Goal: Communication & Community: Answer question/provide support

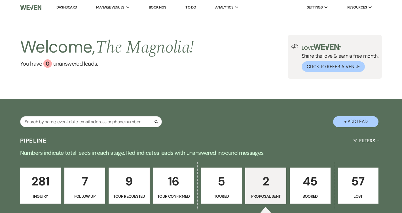
select select "6"
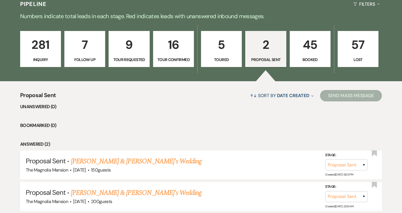
scroll to position [139, 0]
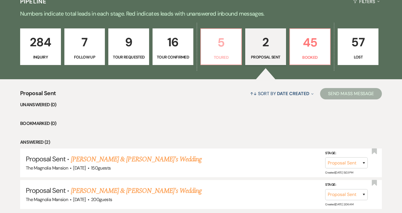
click at [232, 34] on p "5" at bounding box center [221, 42] width 33 height 19
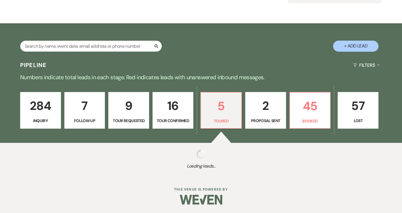
scroll to position [139, 0]
select select "5"
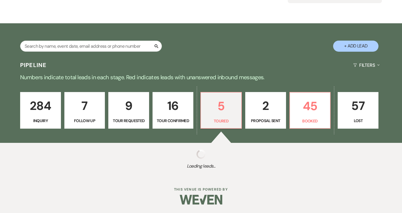
select select "5"
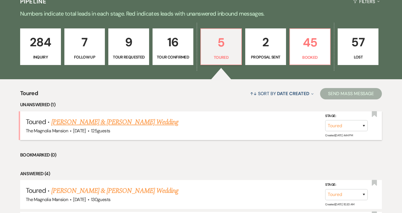
click at [136, 119] on link "[PERSON_NAME] & [PERSON_NAME] Wedding" at bounding box center [114, 122] width 127 height 10
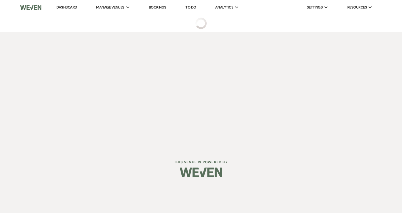
select select "5"
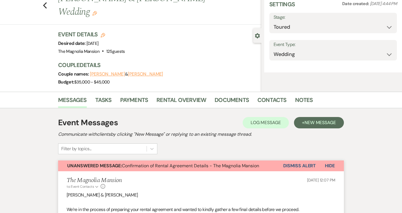
select select "5"
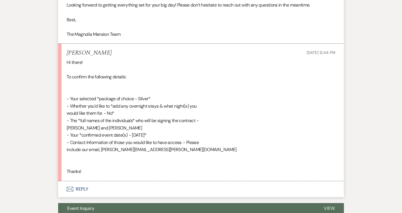
scroll to position [395, 0]
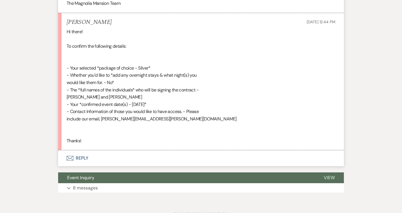
drag, startPoint x: 143, startPoint y: 96, endPoint x: 64, endPoint y: 95, distance: 78.9
click at [64, 96] on li "[PERSON_NAME] [DATE] 12:44 PM Hi there! To confirm the following details: - You…" at bounding box center [201, 81] width 286 height 137
copy div "[PERSON_NAME] and [PERSON_NAME]"
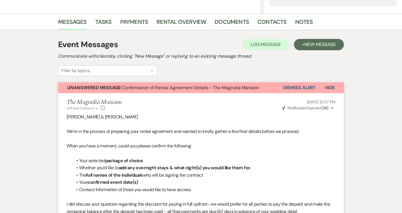
scroll to position [129, 0]
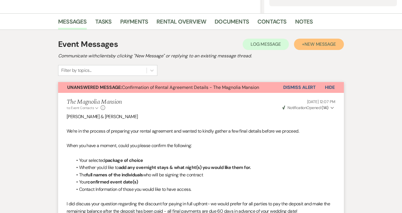
click at [317, 39] on button "+ New Message" at bounding box center [319, 44] width 50 height 11
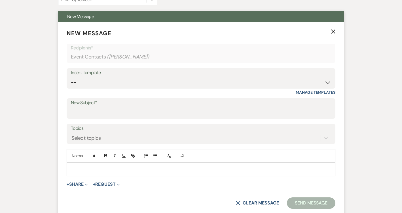
scroll to position [263, 0]
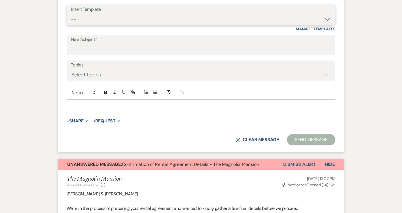
click at [130, 23] on select "-- Weven Planning Portal Introduction (Booked Events) Tour Request Response Con…" at bounding box center [201, 19] width 261 height 11
select select "6055"
click at [71, 14] on select "-- Weven Planning Portal Introduction (Booked Events) Tour Request Response Con…" at bounding box center [201, 19] width 261 height 11
type input "Booking your event!"
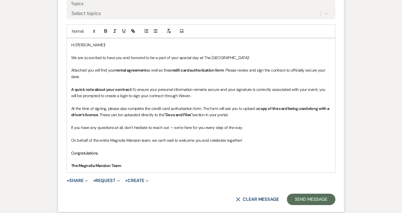
scroll to position [329, 0]
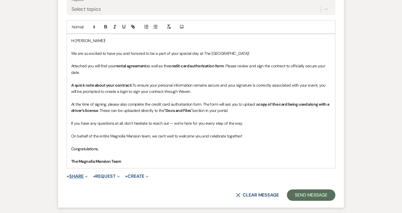
click at [82, 177] on button "+ Share Expand" at bounding box center [77, 176] width 21 height 5
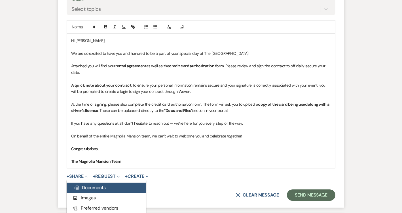
click at [106, 189] on button "Doc Upload Documents" at bounding box center [106, 187] width 79 height 10
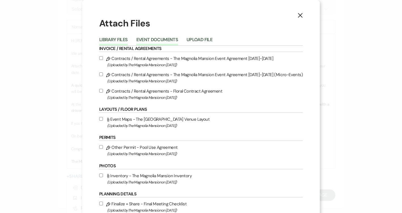
click at [158, 39] on button "Event Documents" at bounding box center [157, 41] width 42 height 8
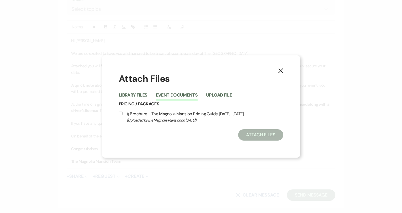
click at [129, 89] on div "Library Files Event Documents Upload File" at bounding box center [201, 95] width 165 height 12
click at [131, 99] on button "Library Files" at bounding box center [133, 97] width 29 height 8
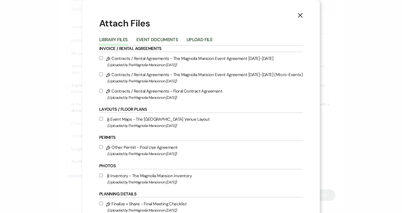
click at [131, 69] on div "Pencil Contracts / Rental Agreements - The Magnolia Mansion Event Agreement [DA…" at bounding box center [201, 78] width 204 height 46
click at [103, 59] on input "Pencil Contracts / Rental Agreements - The Magnolia Mansion Event Agreement [DA…" at bounding box center [101, 58] width 4 height 4
checkbox input "true"
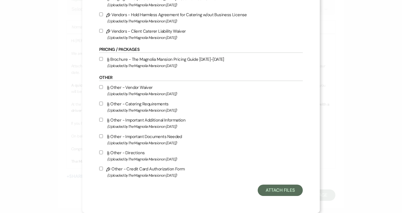
scroll to position [240, 0]
click at [108, 168] on label "Pencil Other - Credit Card Authorization Form (Uploaded by The Magnolia Mansion…" at bounding box center [201, 171] width 204 height 13
click at [103, 168] on input "Pencil Other - Credit Card Authorization Form (Uploaded by The Magnolia Mansion…" at bounding box center [101, 169] width 4 height 4
checkbox input "true"
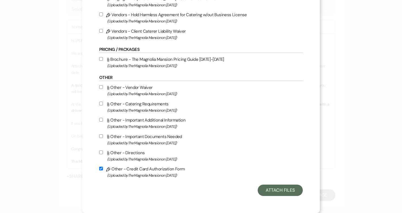
click at [275, 186] on button "Attach Files" at bounding box center [280, 189] width 45 height 11
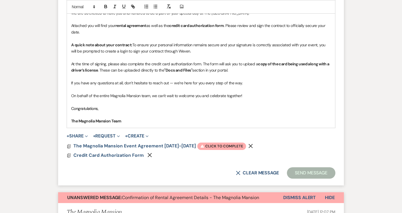
scroll to position [398, 0]
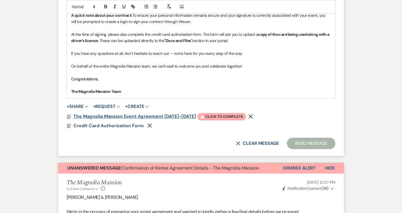
click at [136, 114] on span "The Magnolia Mansion Event Agreement [DATE]-[DATE]" at bounding box center [134, 116] width 123 height 6
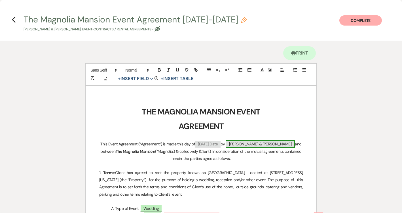
click at [255, 145] on span "[PERSON_NAME] & [PERSON_NAME]" at bounding box center [260, 143] width 69 height 7
select select "smartCustomField"
select select "{{clientNames}}"
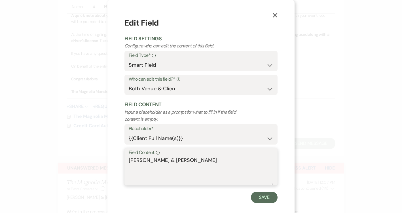
click at [210, 163] on textarea "[PERSON_NAME] & [PERSON_NAME]" at bounding box center [201, 170] width 145 height 28
click at [209, 161] on textarea "[PERSON_NAME] & [PERSON_NAME]" at bounding box center [201, 170] width 145 height 28
paste textarea "[PERSON_NAME] and"
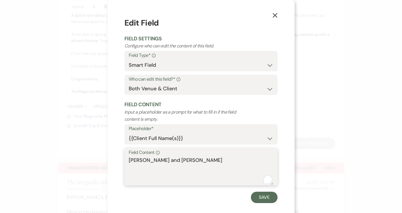
type textarea "[PERSON_NAME] and [PERSON_NAME]"
click at [268, 203] on div "X Edit Field Field Settings Configure who can edit the content of this field. F…" at bounding box center [201, 110] width 187 height 220
click at [268, 200] on button "Save" at bounding box center [264, 197] width 27 height 11
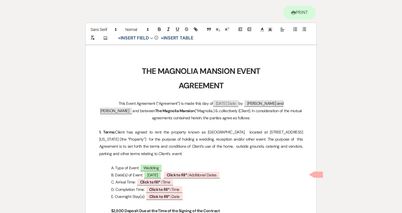
scroll to position [92, 0]
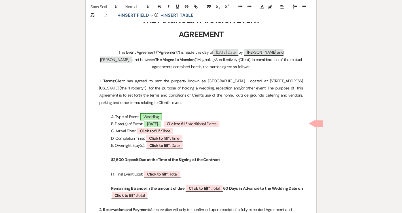
click at [157, 115] on span "Wedding" at bounding box center [151, 116] width 22 height 7
select select "smartCustomField"
select select "owner"
select select "{{eventType}}"
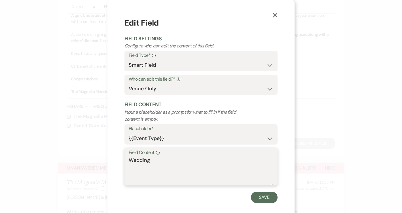
click at [157, 164] on textarea "Wedding" at bounding box center [201, 170] width 145 height 28
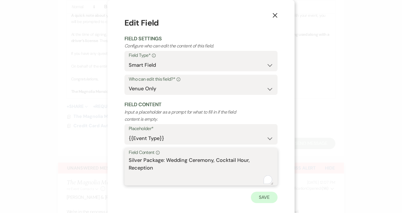
type textarea "Silver Package: Wedding Ceremony, Cocktail Hour, Reception"
click at [257, 199] on button "Save" at bounding box center [264, 197] width 27 height 11
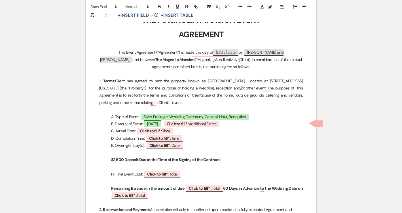
click at [161, 124] on span "[DATE]" at bounding box center [153, 123] width 18 height 7
select select "smartCustomField"
select select "owner"
select select "{{eventDate}}"
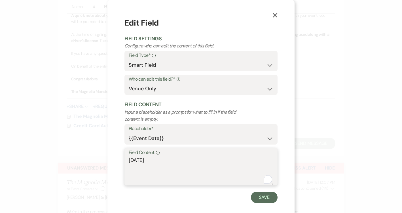
click at [160, 161] on textarea "[DATE]" at bounding box center [201, 170] width 145 height 28
click at [130, 160] on textarea "[DATE]" at bounding box center [201, 170] width 145 height 28
click at [185, 163] on textarea "[DATE]" at bounding box center [201, 170] width 145 height 28
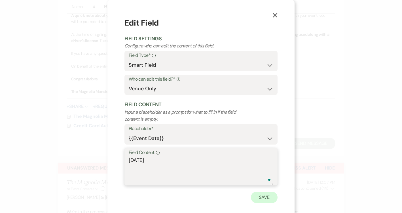
type textarea "[DATE]"
click at [256, 197] on button "Save" at bounding box center [264, 197] width 27 height 11
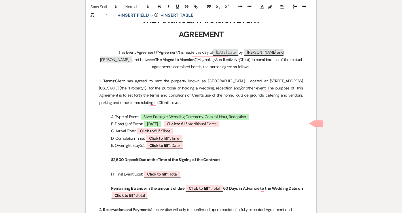
click at [267, 124] on p "B. Date(s) of Event: [DATE] ﻿ Click to fill* : Additional Dates ﻿" at bounding box center [201, 123] width 204 height 7
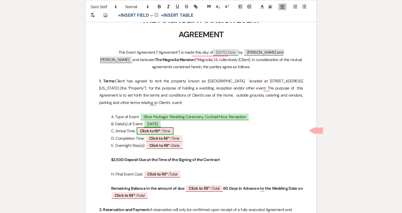
click at [161, 129] on b "Click to fill* :" at bounding box center [151, 130] width 22 height 5
select select "owner"
select select "Time"
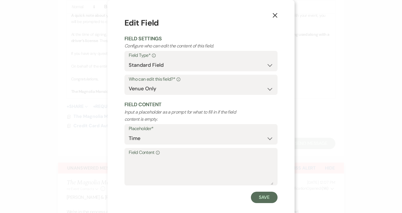
click at [156, 155] on div "Info" at bounding box center [157, 152] width 5 height 8
click at [156, 156] on textarea "Field Content Info" at bounding box center [201, 170] width 145 height 28
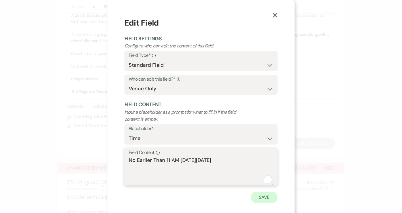
type textarea "No Earlier Than 11 AM [DATE][DATE]"
click at [266, 201] on button "Save" at bounding box center [264, 197] width 27 height 11
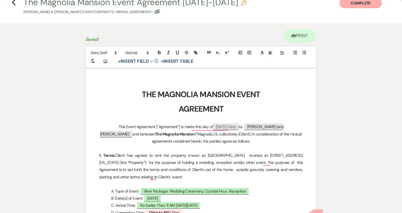
scroll to position [0, 0]
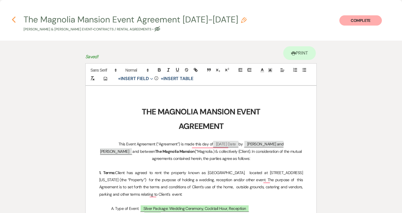
click at [12, 19] on use "button" at bounding box center [14, 19] width 4 height 6
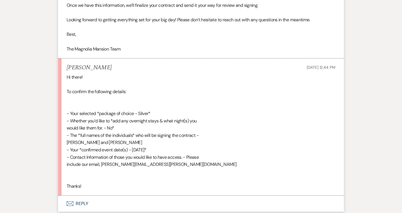
scroll to position [758, 0]
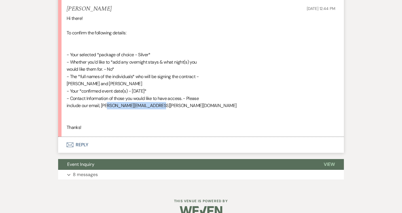
drag, startPoint x: 152, startPoint y: 104, endPoint x: 102, endPoint y: 103, distance: 50.0
click at [102, 103] on div "Hi there! To confirm the following details: - Your selected *package of choice …" at bounding box center [201, 73] width 269 height 116
click at [104, 104] on div "Hi there! To confirm the following details: - Your selected *package of choice …" at bounding box center [201, 73] width 269 height 116
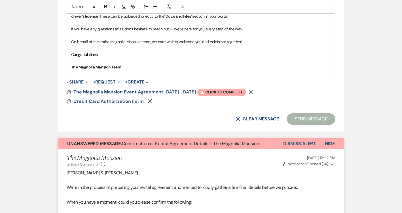
scroll to position [411, 0]
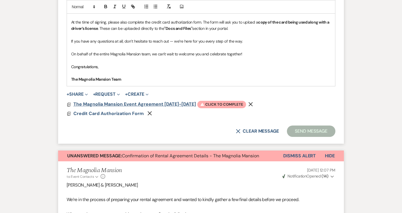
click at [154, 103] on span "The Magnolia Mansion Event Agreement [DATE]-[DATE]" at bounding box center [134, 104] width 123 height 6
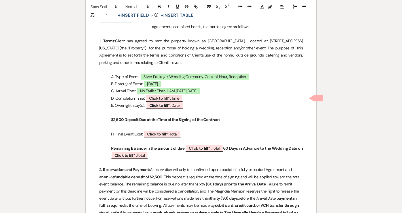
scroll to position [141, 0]
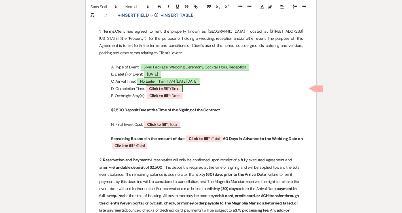
click at [171, 88] on b "Click to fill* :" at bounding box center [160, 88] width 22 height 5
select select "owner"
select select "Time"
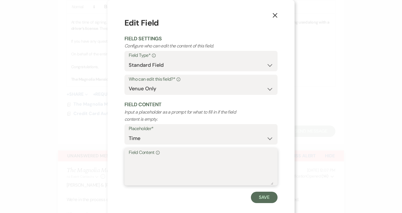
click at [169, 160] on textarea "Field Content Info" at bounding box center [201, 170] width 145 height 28
click at [223, 159] on textarea "Reception to Conclude No Later Than 12AM on the Night of Satuday October" at bounding box center [201, 170] width 145 height 28
click at [188, 169] on textarea "Reception to Conclude No Later Than 11:59PM on the Night of Satuday October" at bounding box center [201, 170] width 145 height 28
click at [154, 169] on textarea "Reception to Conclude No Later Than 11:59PM on the Night of Satuday October" at bounding box center [201, 170] width 145 height 28
click at [179, 169] on textarea "Reception to Conclude No Later Than 11:59PM on the Night of Satuday, October" at bounding box center [201, 170] width 145 height 28
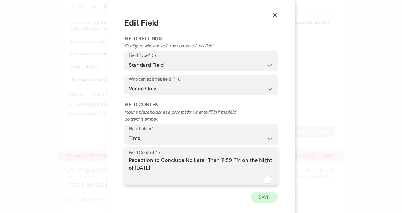
type textarea "Reception to Conclude No Later Than 11:59 PM on the Night of [DATE]"
click at [265, 193] on button "Save" at bounding box center [264, 197] width 27 height 11
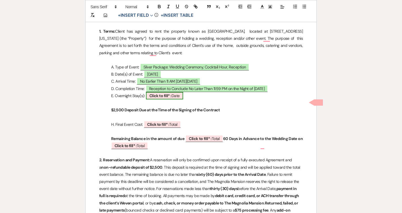
click at [176, 99] on span "Click to fill* : Date" at bounding box center [164, 95] width 37 height 7
select select "owner"
select select "Date"
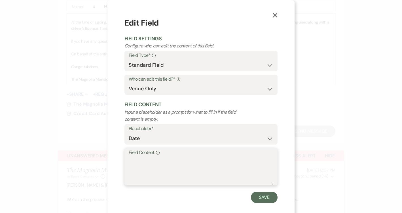
click at [150, 167] on textarea "Field Content Info" at bounding box center [201, 170] width 145 height 28
type textarea "N/A"
click at [264, 194] on button "Save" at bounding box center [264, 197] width 27 height 11
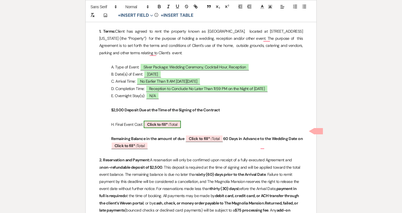
click at [165, 127] on b "Click to fill* :" at bounding box center [158, 124] width 22 height 5
select select "owner"
select select "Total"
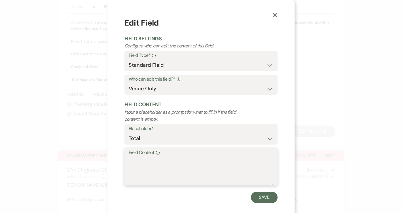
click at [160, 160] on textarea "Field Content Info" at bounding box center [201, 170] width 145 height 28
type textarea "$8,500"
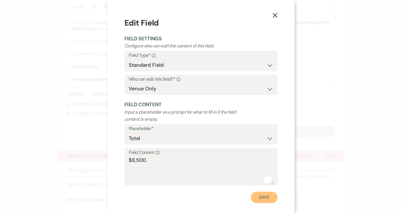
click at [268, 196] on button "Save" at bounding box center [264, 197] width 27 height 11
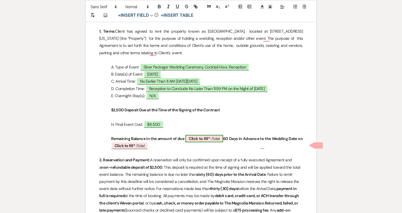
click at [211, 141] on b "Click to fill* :" at bounding box center [200, 138] width 23 height 5
select select "owner"
select select "Total"
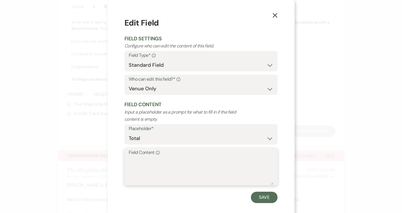
click at [199, 167] on textarea "Field Content Info" at bounding box center [201, 170] width 145 height 28
type textarea "6"
type textarea "$6,000"
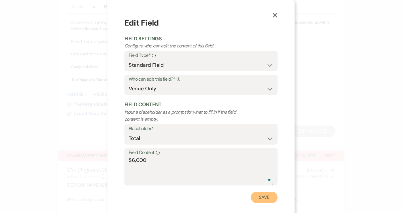
click at [268, 197] on button "Save" at bounding box center [264, 197] width 27 height 11
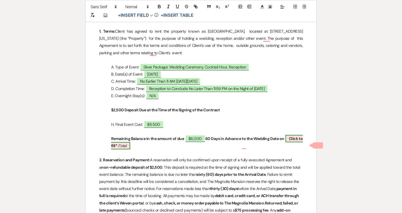
click at [127, 149] on span "Click to fill* : Total" at bounding box center [207, 142] width 192 height 14
select select "owner"
select select "Total"
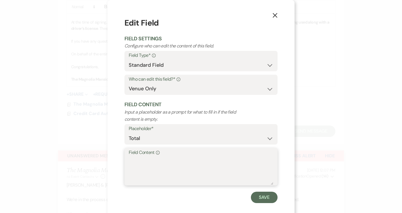
click at [161, 161] on textarea "Field Content Info" at bounding box center [201, 170] width 145 height 28
type textarea "[DATE]"
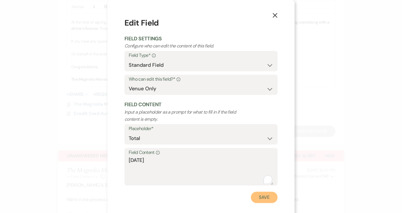
click at [265, 194] on button "Save" at bounding box center [264, 197] width 27 height 11
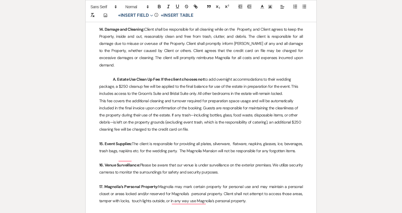
scroll to position [1229, 0]
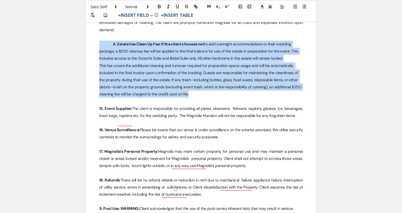
drag, startPoint x: 193, startPoint y: 102, endPoint x: 98, endPoint y: 53, distance: 107.4
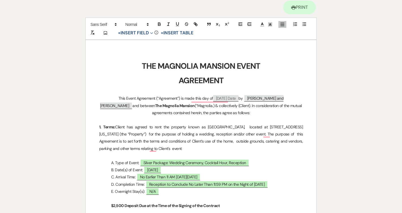
scroll to position [0, 0]
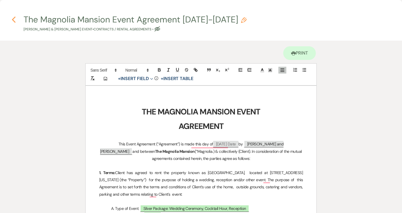
click at [14, 21] on icon "Previous" at bounding box center [14, 19] width 4 height 7
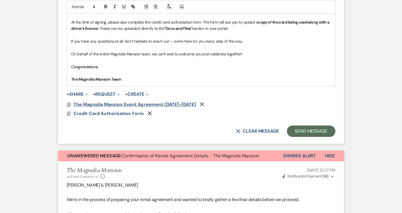
click at [155, 103] on span "The Magnolia Mansion Event Agreement [DATE]-[DATE]" at bounding box center [134, 104] width 123 height 6
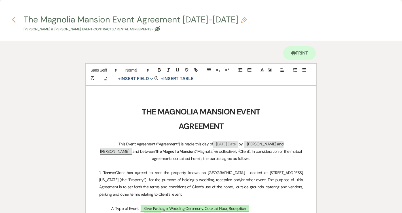
click at [14, 19] on icon "Previous" at bounding box center [14, 19] width 4 height 7
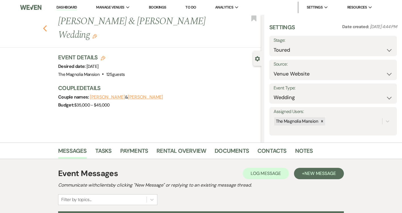
click at [44, 30] on icon "Previous" at bounding box center [45, 28] width 4 height 7
select select "5"
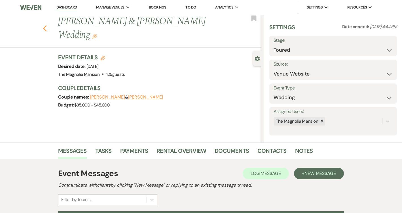
select select "5"
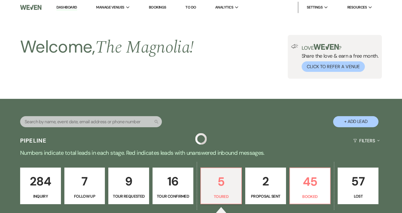
scroll to position [139, 0]
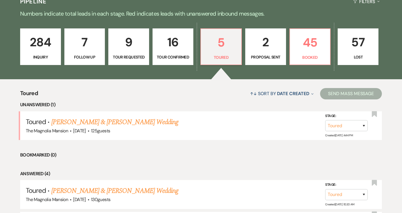
click at [257, 43] on p "2" at bounding box center [265, 42] width 33 height 19
select select "6"
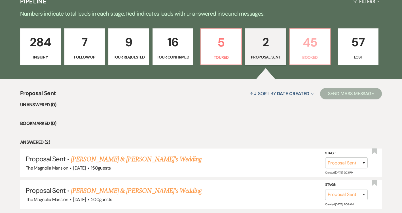
click at [300, 52] on link "45 Booked" at bounding box center [310, 46] width 41 height 37
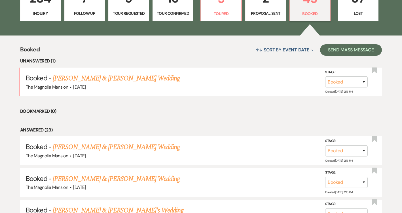
scroll to position [178, 0]
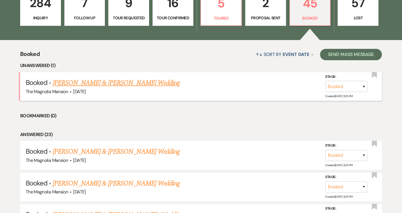
click at [81, 85] on link "[PERSON_NAME] & [PERSON_NAME] Wedding" at bounding box center [116, 83] width 127 height 10
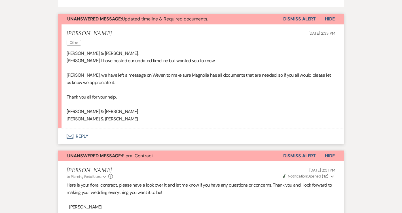
scroll to position [417, 0]
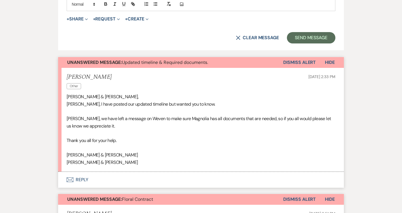
click at [121, 161] on p "[PERSON_NAME] & [PERSON_NAME]" at bounding box center [201, 162] width 269 height 7
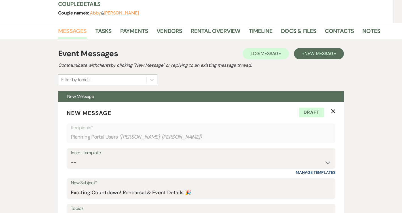
scroll to position [0, 0]
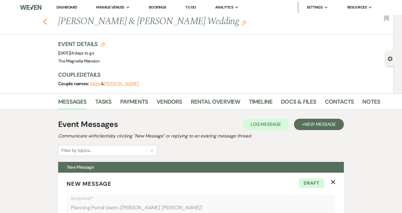
click at [44, 18] on button "Previous" at bounding box center [45, 21] width 4 height 8
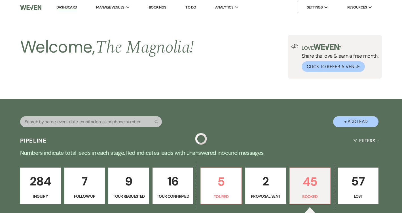
scroll to position [178, 0]
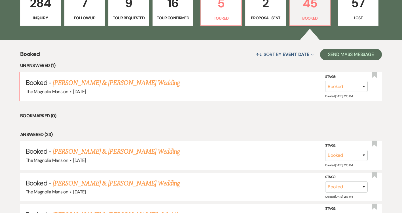
click at [257, 17] on p "Proposal Sent" at bounding box center [265, 18] width 33 height 6
select select "6"
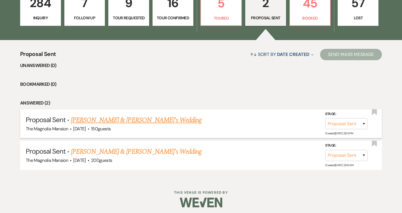
click at [120, 122] on link "[PERSON_NAME] & [PERSON_NAME]'s Wedding" at bounding box center [136, 120] width 131 height 10
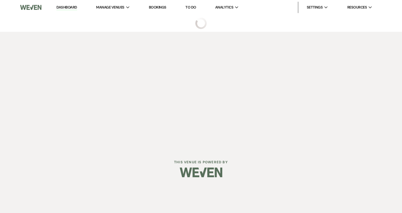
select select "6"
select select "5"
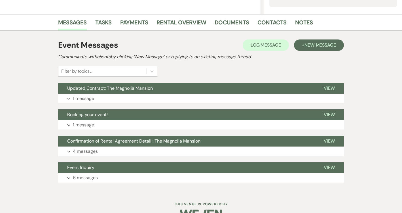
scroll to position [143, 0]
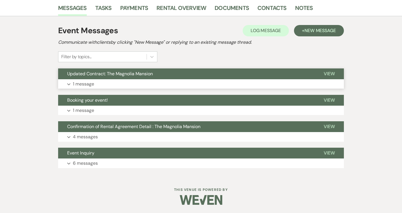
click at [152, 79] on button "Expand 1 message" at bounding box center [201, 84] width 286 height 10
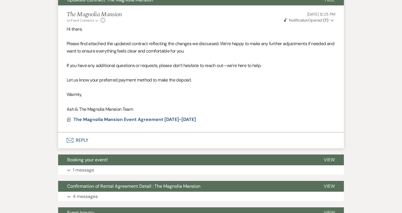
scroll to position [218, 0]
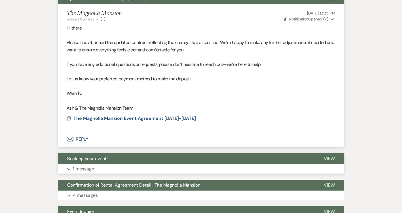
click at [142, 166] on button "Expand 1 message" at bounding box center [201, 169] width 286 height 10
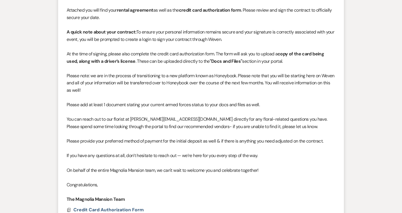
scroll to position [426, 0]
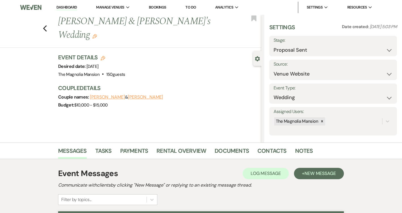
select select "6"
select select "5"
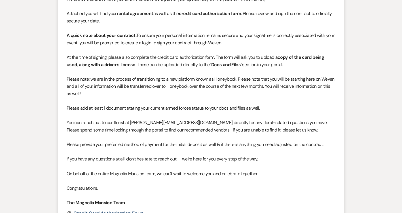
scroll to position [420, 0]
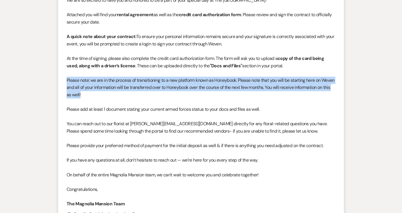
drag, startPoint x: 100, startPoint y: 97, endPoint x: 62, endPoint y: 80, distance: 42.2
click at [62, 80] on li "The Magnolia Mansion to: Event Contacts Expand Info Sep 09, 2025, 6:46 PM Weven…" at bounding box center [201, 99] width 286 height 274
copy p "Please note: we are in the process of transitioning to a new platform known as …"
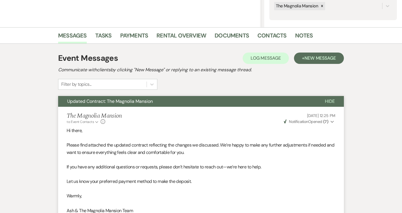
scroll to position [0, 0]
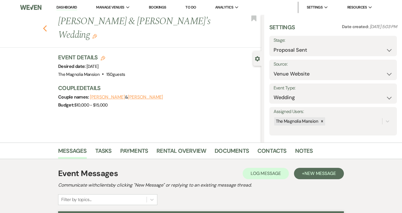
click at [44, 25] on use "button" at bounding box center [45, 28] width 4 height 6
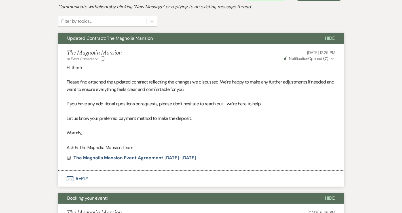
select select "6"
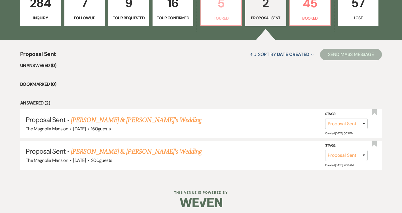
click at [224, 14] on link "5 Toured" at bounding box center [221, 7] width 41 height 37
select select "5"
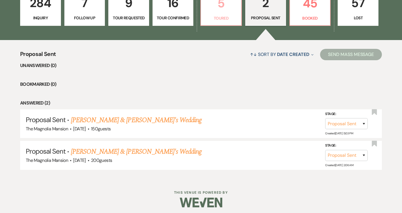
select select "5"
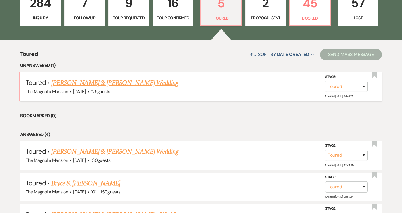
click at [134, 80] on link "[PERSON_NAME] & [PERSON_NAME] Wedding" at bounding box center [114, 83] width 127 height 10
select select "5"
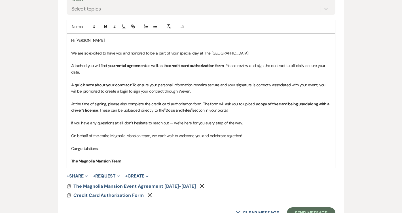
scroll to position [340, 0]
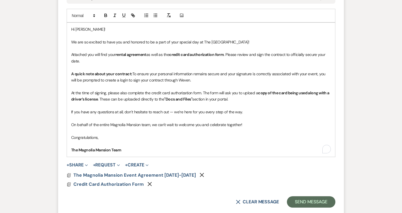
click at [243, 101] on p "At the time of signing, please also complete the credit card authorization form…" at bounding box center [201, 96] width 260 height 13
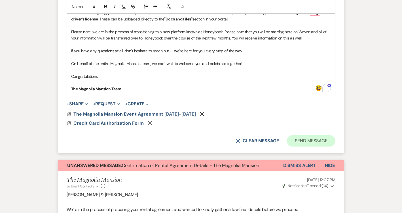
scroll to position [428, 0]
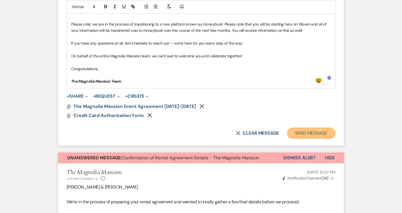
click at [316, 134] on button "Send Message" at bounding box center [311, 132] width 49 height 11
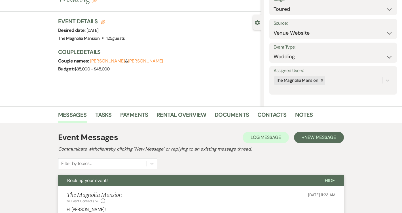
scroll to position [30, 0]
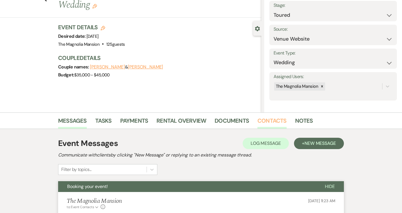
click at [262, 118] on link "Contacts" at bounding box center [272, 122] width 29 height 12
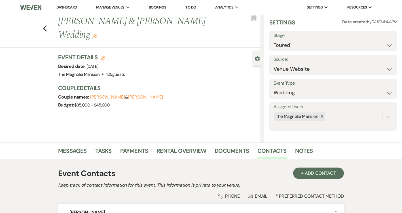
click at [104, 59] on icon "Edit" at bounding box center [103, 58] width 5 height 5
select select "841"
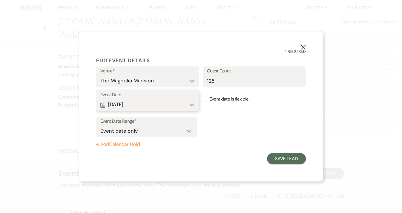
click at [183, 104] on button "Calendar Nov 14, 2026 Expand" at bounding box center [147, 104] width 95 height 11
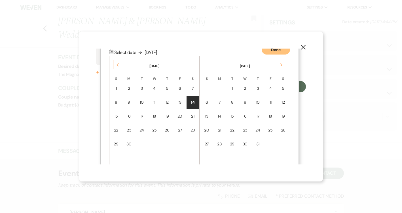
scroll to position [73, 0]
click at [118, 65] on icon "Previous" at bounding box center [117, 63] width 3 height 3
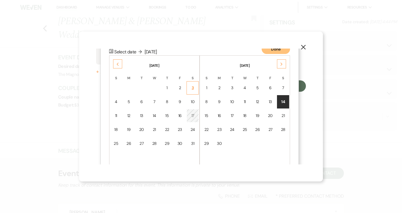
click at [196, 83] on td "3" at bounding box center [193, 87] width 12 height 13
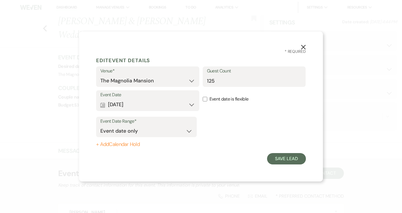
scroll to position [0, 0]
click at [299, 156] on button "Save Lead" at bounding box center [286, 158] width 39 height 11
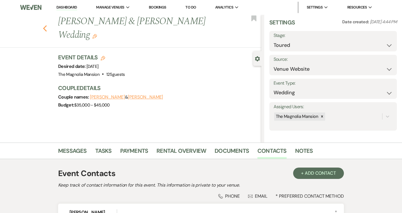
click at [45, 28] on icon "Previous" at bounding box center [45, 28] width 4 height 7
select select "5"
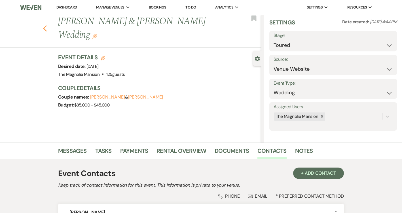
select select "5"
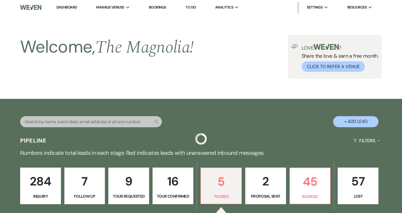
scroll to position [178, 0]
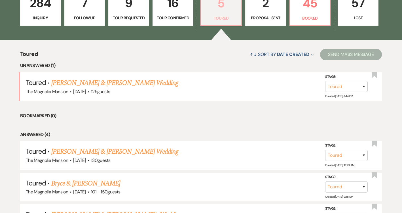
click at [233, 15] on p "Toured" at bounding box center [221, 18] width 33 height 6
click at [348, 84] on select "Inquiry Follow Up Tour Requested Tour Confirmed Toured Proposal Sent Booked Lost" at bounding box center [346, 86] width 43 height 11
select select "6"
click at [325, 81] on select "Inquiry Follow Up Tour Requested Tour Confirmed Toured Proposal Sent Booked Lost" at bounding box center [346, 86] width 43 height 11
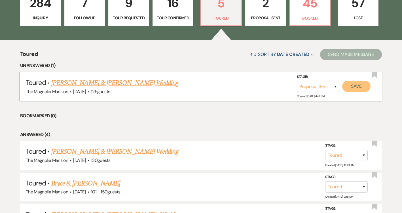
click at [362, 89] on button "Save" at bounding box center [357, 86] width 28 height 11
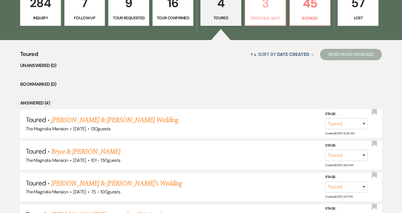
click at [270, 19] on p "Proposal Sent" at bounding box center [265, 18] width 33 height 6
select select "6"
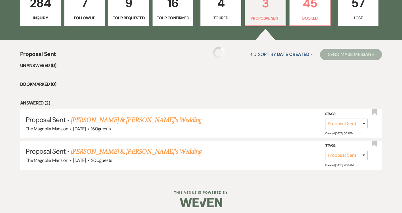
select select "6"
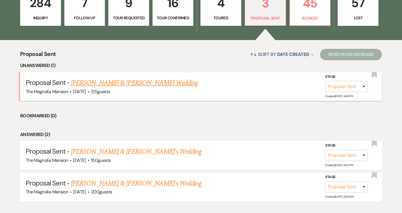
click at [154, 78] on link "[PERSON_NAME] & [PERSON_NAME] Wedding" at bounding box center [134, 83] width 127 height 10
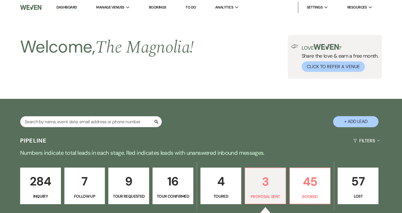
select select "6"
select select "5"
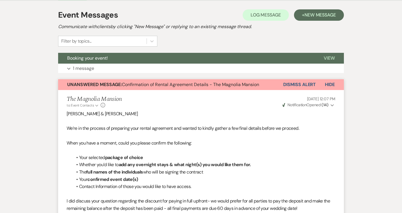
click at [286, 86] on button "Dismiss Alert" at bounding box center [299, 84] width 33 height 11
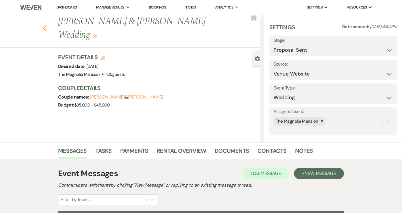
click at [43, 28] on use "button" at bounding box center [45, 28] width 4 height 6
select select "6"
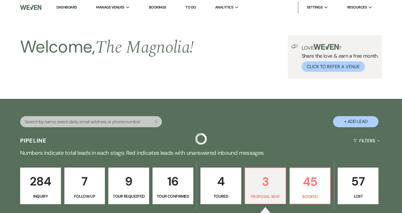
scroll to position [178, 0]
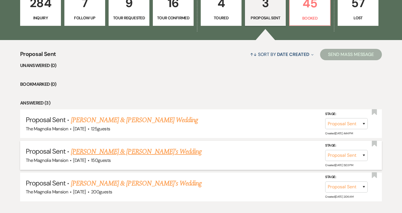
click at [140, 150] on link "[PERSON_NAME] & [PERSON_NAME]'s Wedding" at bounding box center [136, 151] width 131 height 10
select select "6"
select select "5"
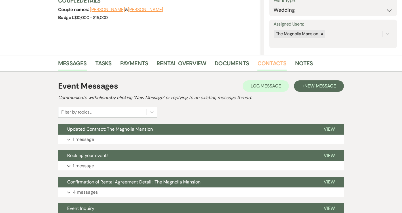
scroll to position [143, 0]
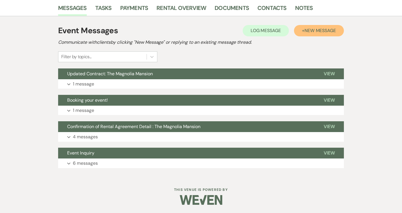
click at [329, 35] on button "+ New Message" at bounding box center [319, 30] width 50 height 11
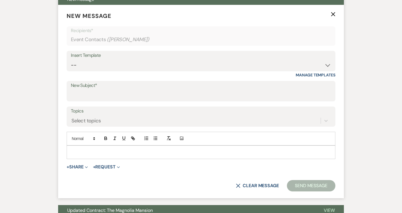
scroll to position [231, 0]
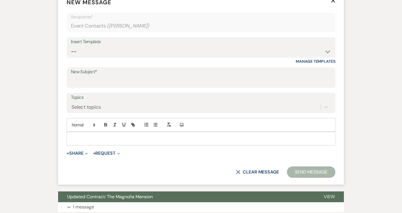
click at [125, 138] on p at bounding box center [201, 138] width 260 height 6
paste div "To enrich screen reader interactions, please activate Accessibility in Grammarl…"
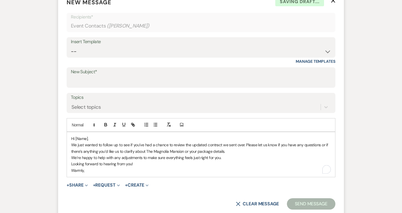
click at [107, 138] on p "Hi [Name]," at bounding box center [201, 138] width 260 height 6
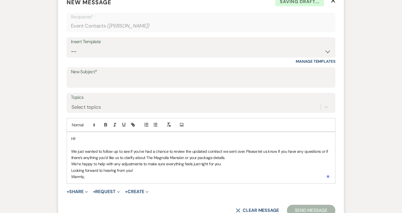
click at [237, 158] on p "We just wanted to follow up to see if you’ve had a chance to review the updated…" at bounding box center [201, 154] width 260 height 13
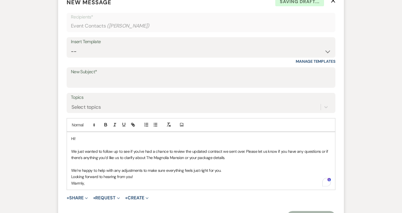
click at [234, 172] on p "We’re happy to help with any adjustments to make sure everything feels just rig…" at bounding box center [201, 170] width 260 height 6
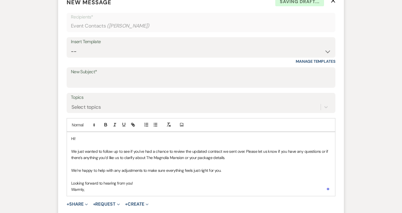
click at [158, 182] on p "Looking forward to hearing from you!" at bounding box center [201, 183] width 260 height 6
click at [109, 197] on p "Warmly," at bounding box center [201, 195] width 260 height 6
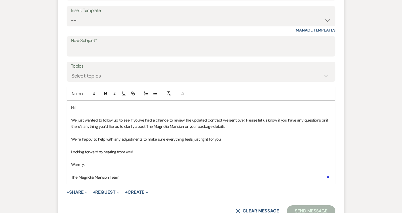
scroll to position [250, 0]
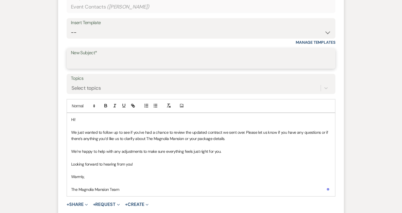
click at [176, 63] on input "New Subject*" at bounding box center [201, 62] width 261 height 11
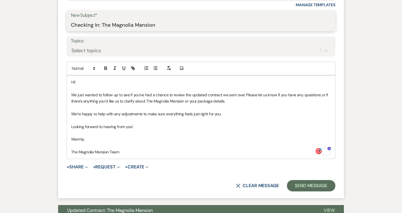
scroll to position [288, 0]
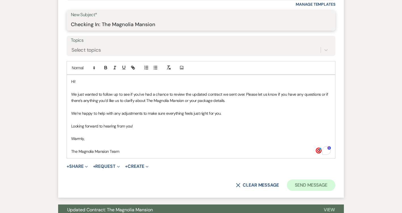
type input "Checking In: The Magnolia Mansion"
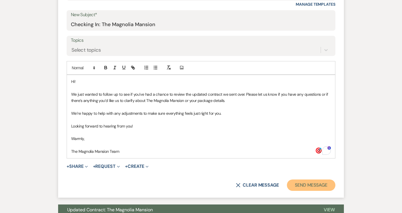
click at [316, 188] on button "Send Message" at bounding box center [311, 184] width 49 height 11
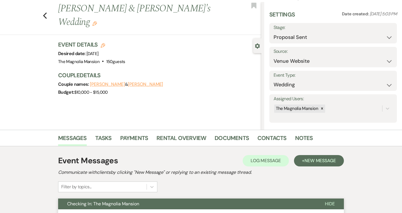
scroll to position [0, 0]
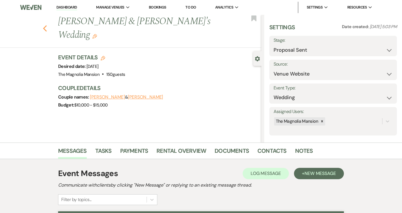
click at [44, 25] on use "button" at bounding box center [45, 28] width 4 height 6
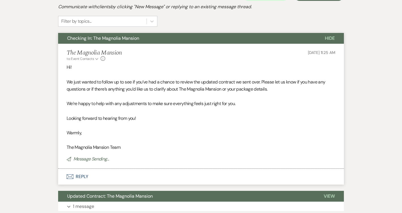
select select "6"
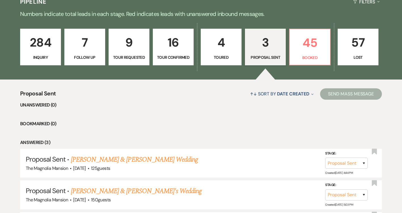
scroll to position [96, 0]
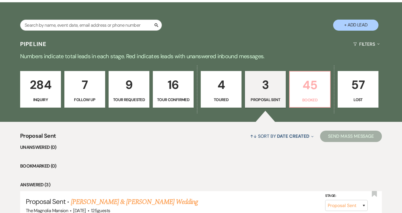
click at [328, 96] on link "45 Booked" at bounding box center [309, 89] width 41 height 37
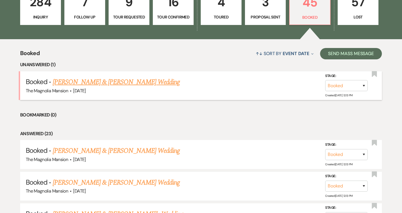
click at [98, 77] on link "[PERSON_NAME] & [PERSON_NAME] Wedding" at bounding box center [116, 82] width 127 height 10
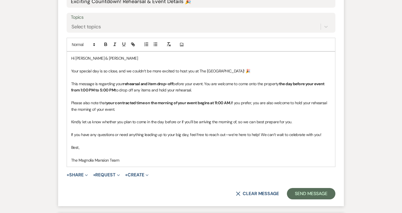
scroll to position [253, 0]
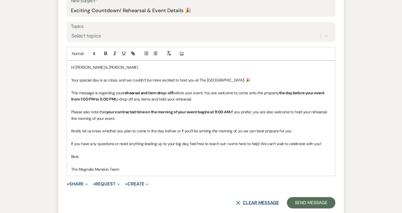
click at [255, 202] on button "X Clear message" at bounding box center [257, 202] width 43 height 5
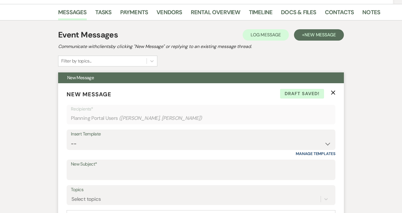
scroll to position [55, 0]
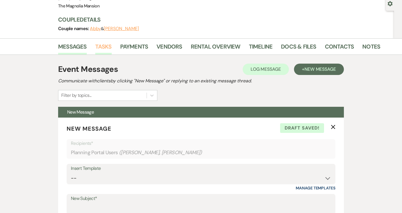
click at [103, 45] on link "Tasks" at bounding box center [103, 48] width 16 height 12
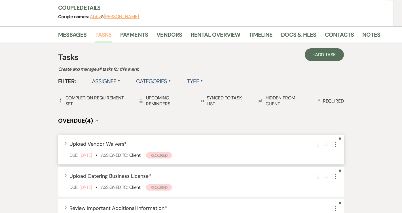
scroll to position [52, 0]
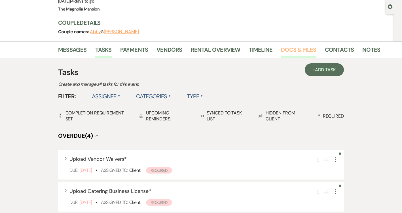
click at [289, 48] on link "Docs & Files" at bounding box center [298, 51] width 35 height 12
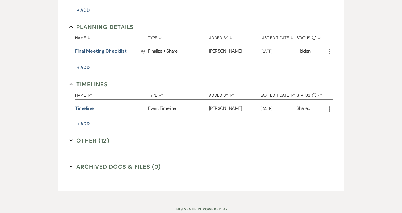
scroll to position [657, 0]
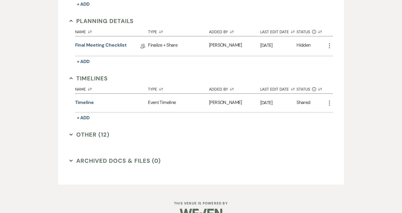
click at [87, 135] on button "Other (12) Expand" at bounding box center [90, 134] width 40 height 9
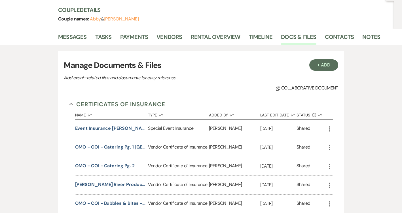
scroll to position [0, 0]
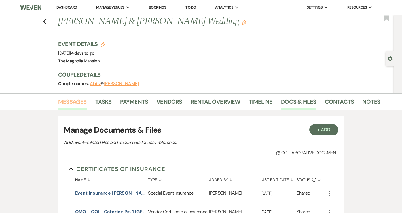
click at [84, 101] on link "Messages" at bounding box center [72, 103] width 29 height 12
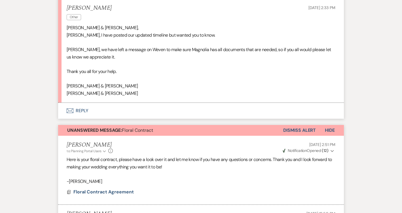
scroll to position [173, 0]
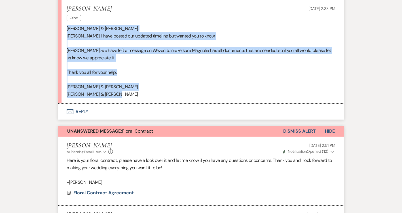
drag, startPoint x: 122, startPoint y: 96, endPoint x: 64, endPoint y: 29, distance: 88.7
click at [64, 29] on li "Gail Cain Other Sep 14, 2025, 2:33 PM Rebecca & Ashna, Rebecca, I have posted o…" at bounding box center [201, 52] width 286 height 104
copy div "Rebecca & Ashna, Rebecca, I have posted our updated timeline but wanted you to …"
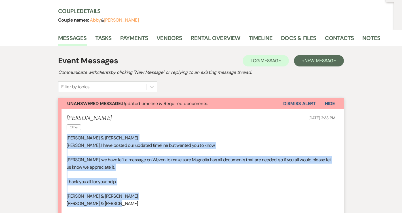
scroll to position [54, 0]
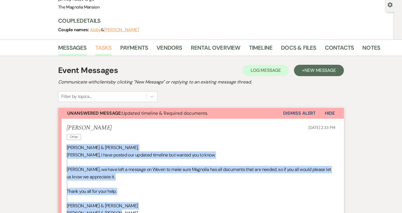
click at [100, 45] on link "Tasks" at bounding box center [103, 49] width 16 height 12
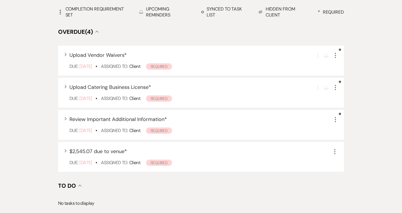
scroll to position [156, 0]
click at [337, 119] on icon "More" at bounding box center [335, 119] width 7 height 7
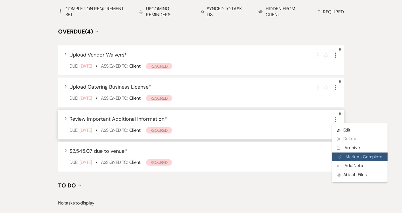
click at [362, 158] on button "Plan Portal Link Mark As Complete" at bounding box center [360, 156] width 56 height 9
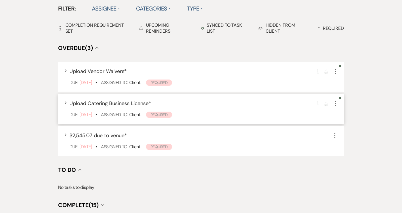
scroll to position [70, 0]
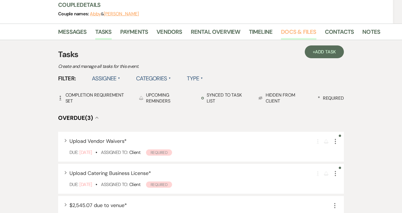
click at [288, 30] on link "Docs & Files" at bounding box center [298, 33] width 35 height 12
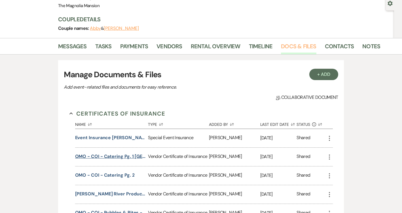
scroll to position [43, 0]
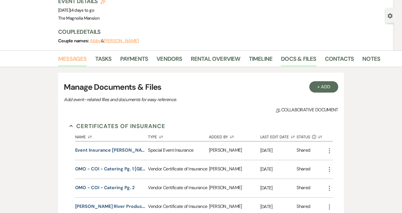
click at [81, 60] on link "Messages" at bounding box center [72, 60] width 29 height 12
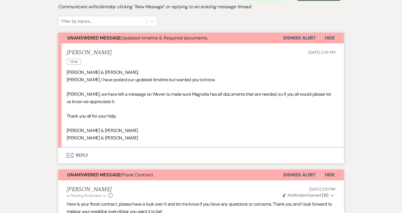
scroll to position [104, 0]
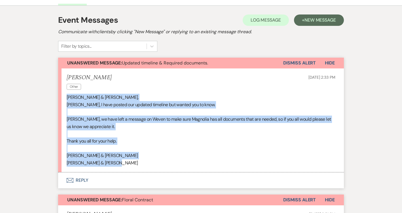
drag, startPoint x: 117, startPoint y: 162, endPoint x: 65, endPoint y: 94, distance: 86.0
click at [65, 94] on li "Gail Cain Other Sep 14, 2025, 2:33 PM Rebecca & Ashna, Rebecca, I have posted o…" at bounding box center [201, 120] width 286 height 104
copy div "Rebecca & Ashna, Rebecca, I have posted our updated timeline but wanted you to …"
click at [96, 184] on button "Envelope Reply" at bounding box center [201, 180] width 286 height 16
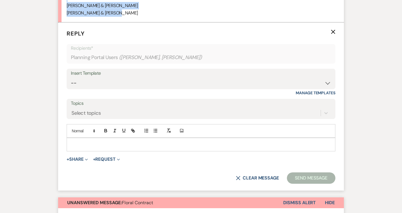
scroll to position [254, 0]
click at [109, 149] on div "To enrich screen reader interactions, please activate Accessibility in Grammarl…" at bounding box center [201, 144] width 268 height 13
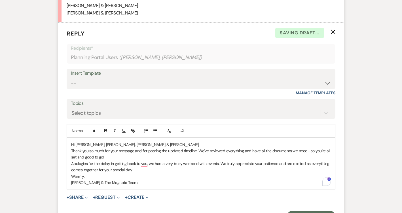
click at [125, 142] on p "Hi Gail, David, Abigail & Connor," at bounding box center [201, 144] width 260 height 6
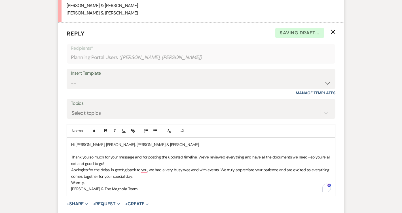
click at [115, 160] on p "Thank you so much for your message and for posting the updated timeline. We’ve …" at bounding box center [201, 160] width 260 height 13
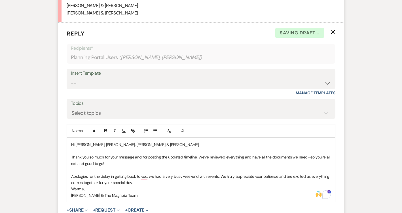
click at [155, 181] on p "Apologies for the delay in getting back to you, we had a very busy weekend with…" at bounding box center [201, 179] width 260 height 13
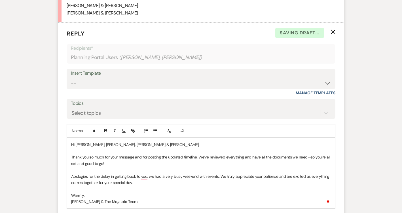
click at [119, 196] on p "Warmly," at bounding box center [201, 195] width 260 height 6
click at [108, 161] on p "Thank you so much for your message and for posting the updated timeline. We’ve …" at bounding box center [201, 160] width 260 height 13
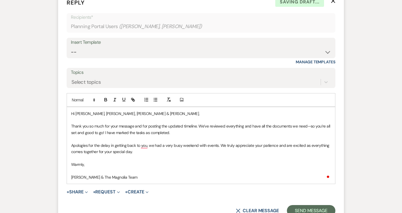
scroll to position [291, 0]
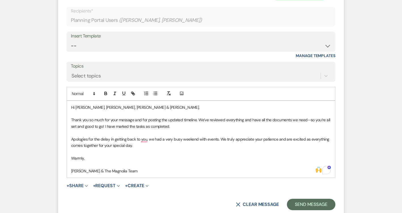
click at [83, 173] on p "Ashna & The Magnolia Team" at bounding box center [201, 171] width 260 height 6
click at [105, 169] on p "Ash & The Magnolia Team" at bounding box center [201, 171] width 260 height 6
click at [297, 207] on button "Send Message" at bounding box center [311, 204] width 49 height 11
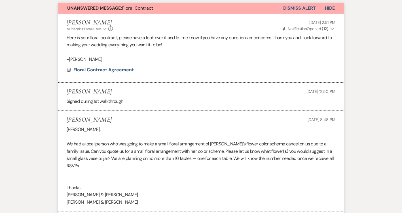
scroll to position [325, 0]
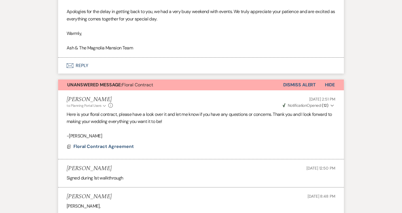
click at [304, 88] on button "Dismiss Alert" at bounding box center [299, 84] width 33 height 11
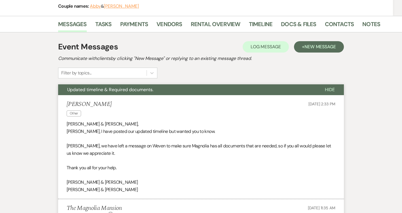
scroll to position [0, 0]
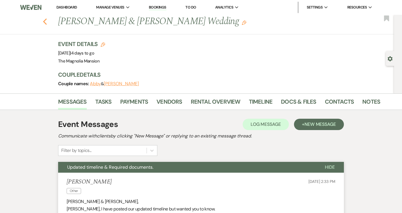
click at [45, 21] on icon "Previous" at bounding box center [45, 21] width 4 height 7
